Goal: Go to known website: Go to known website

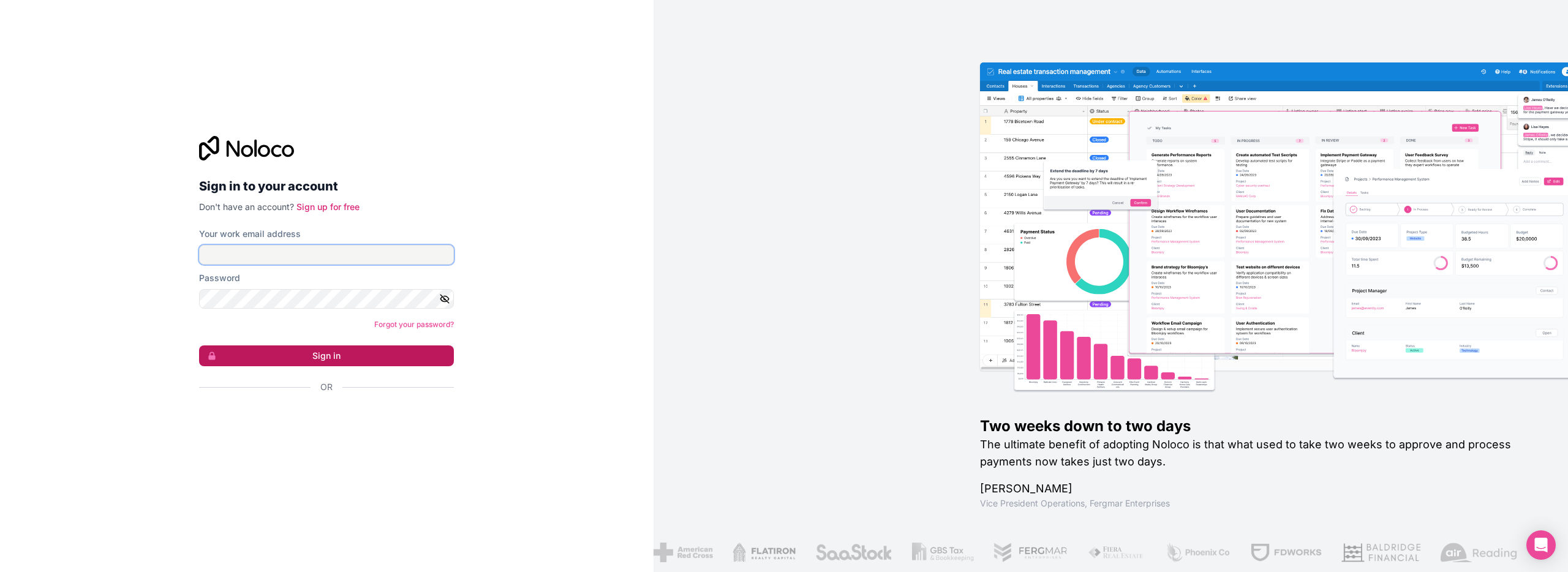
type input "[PERSON_NAME][EMAIL_ADDRESS][DOMAIN_NAME]"
click at [339, 358] on button "Sign in" at bounding box center [326, 356] width 255 height 21
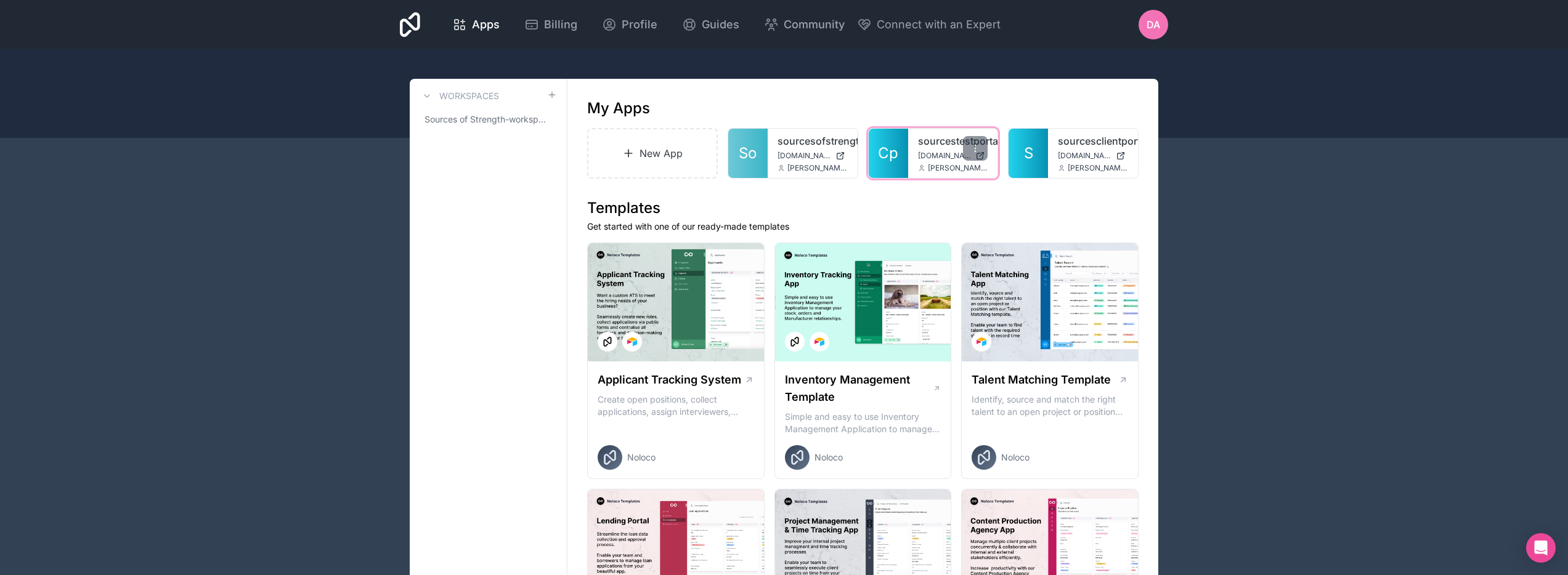
click at [888, 163] on link "Cp" at bounding box center [889, 153] width 39 height 49
click at [1061, 158] on span "[DOMAIN_NAME]" at bounding box center [1084, 155] width 53 height 10
click at [477, 21] on span "Apps" at bounding box center [486, 24] width 28 height 17
click at [1157, 28] on span "DA" at bounding box center [1153, 24] width 14 height 15
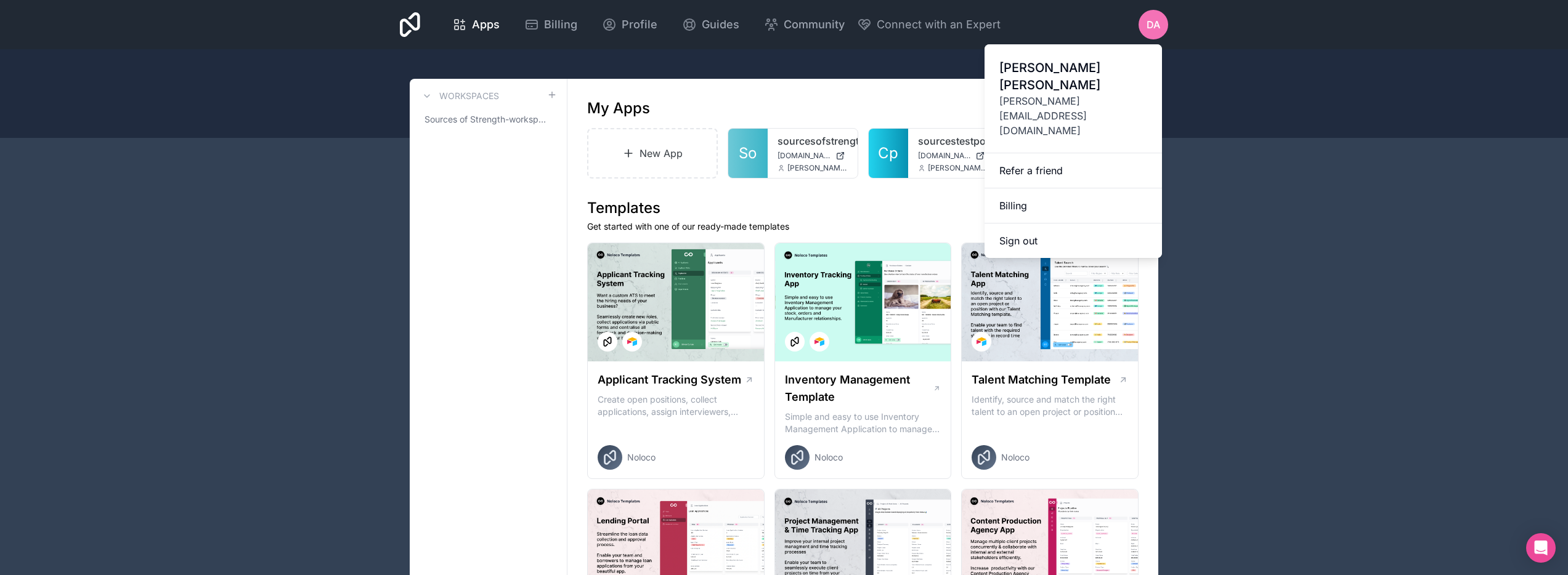
click at [1193, 81] on div at bounding box center [784, 93] width 1568 height 88
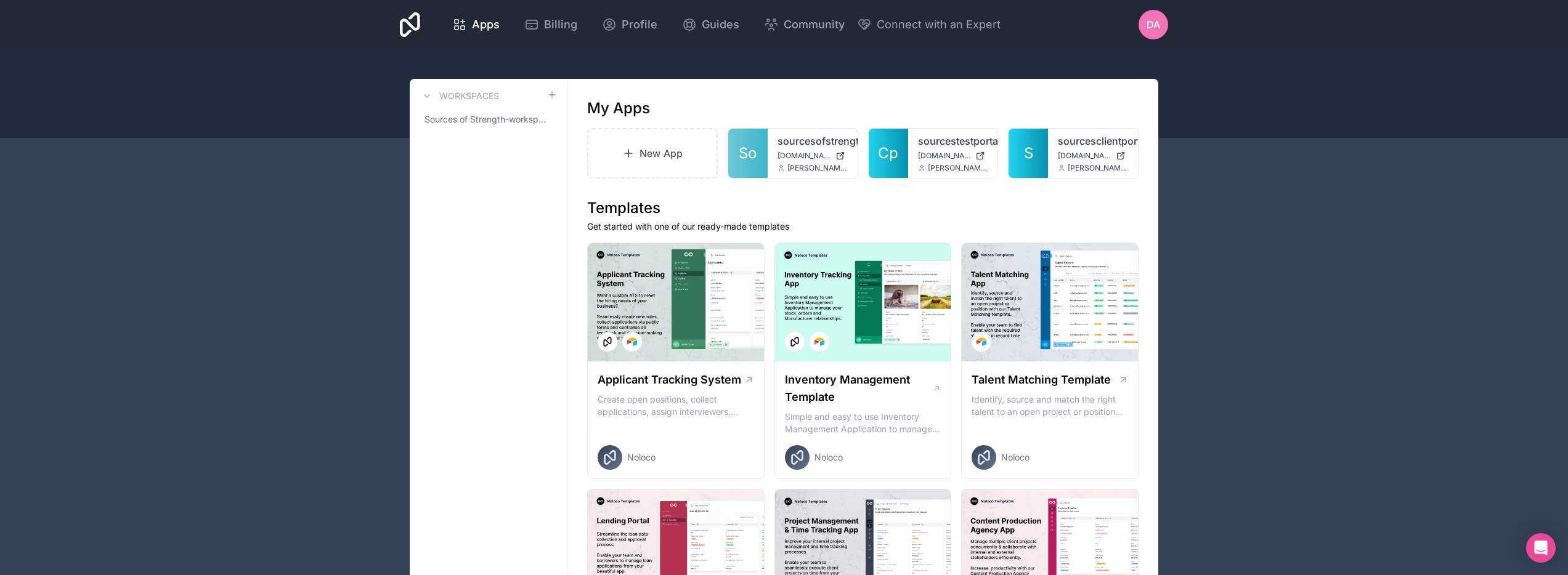
click at [412, 28] on icon at bounding box center [410, 25] width 20 height 25
click at [411, 26] on icon at bounding box center [410, 25] width 20 height 25
click at [406, 21] on icon at bounding box center [410, 25] width 20 height 25
click at [477, 26] on span "Apps" at bounding box center [486, 24] width 28 height 17
click at [790, 156] on span "[DOMAIN_NAME]" at bounding box center [804, 155] width 53 height 10
